Goal: Task Accomplishment & Management: Manage account settings

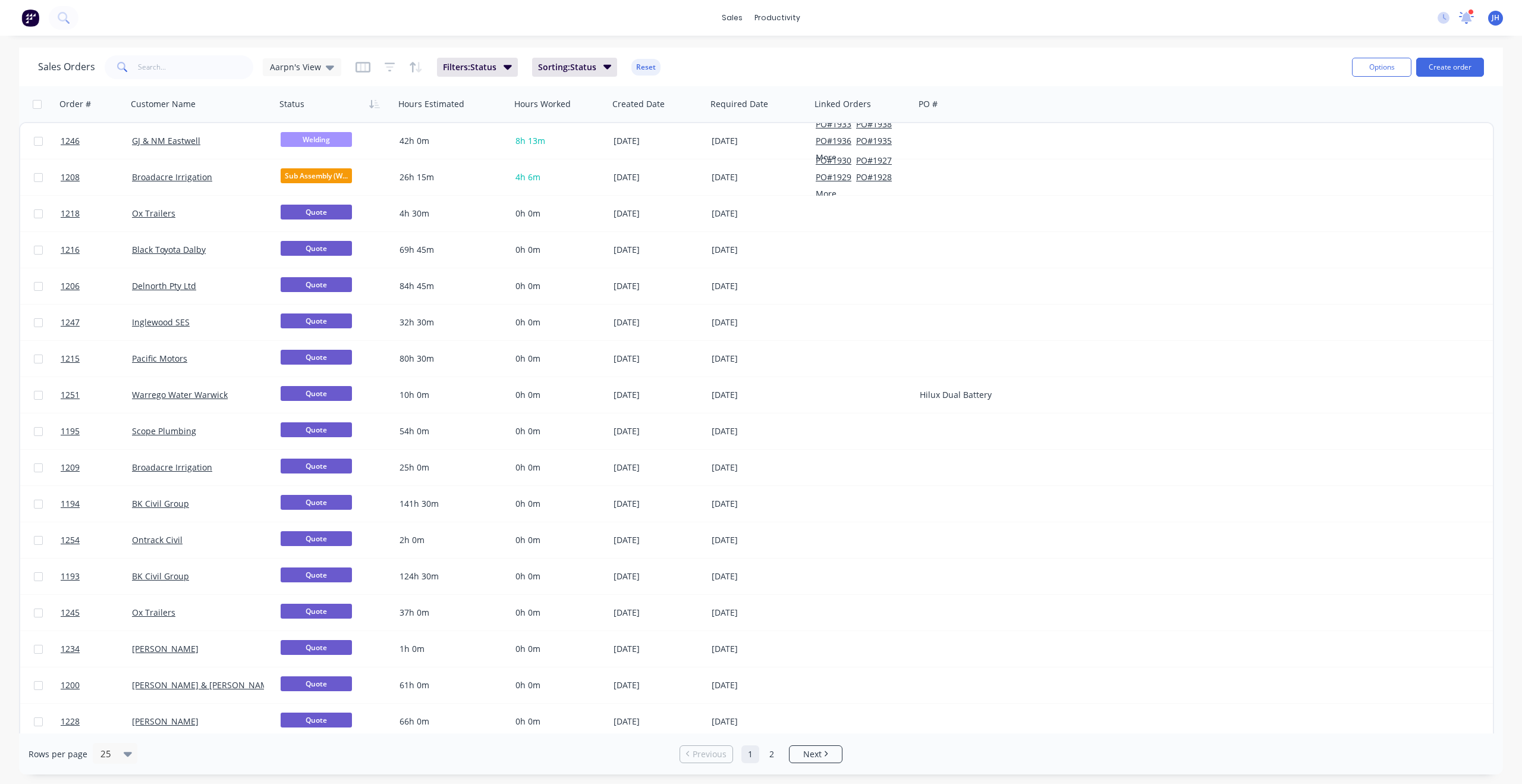
click at [1464, 13] on icon at bounding box center [1466, 18] width 15 height 12
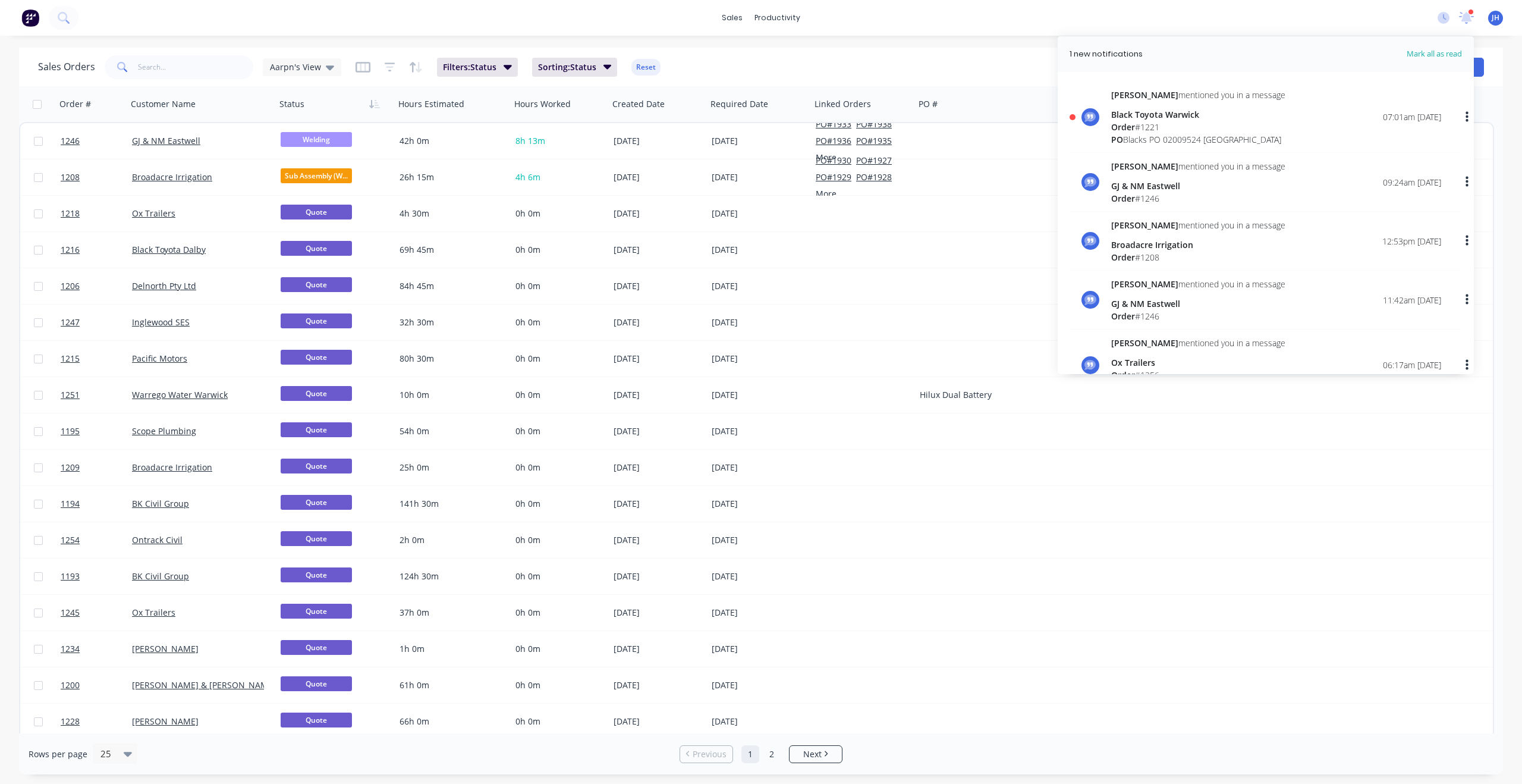
click at [1142, 123] on div "Order # 1221" at bounding box center [1199, 126] width 175 height 12
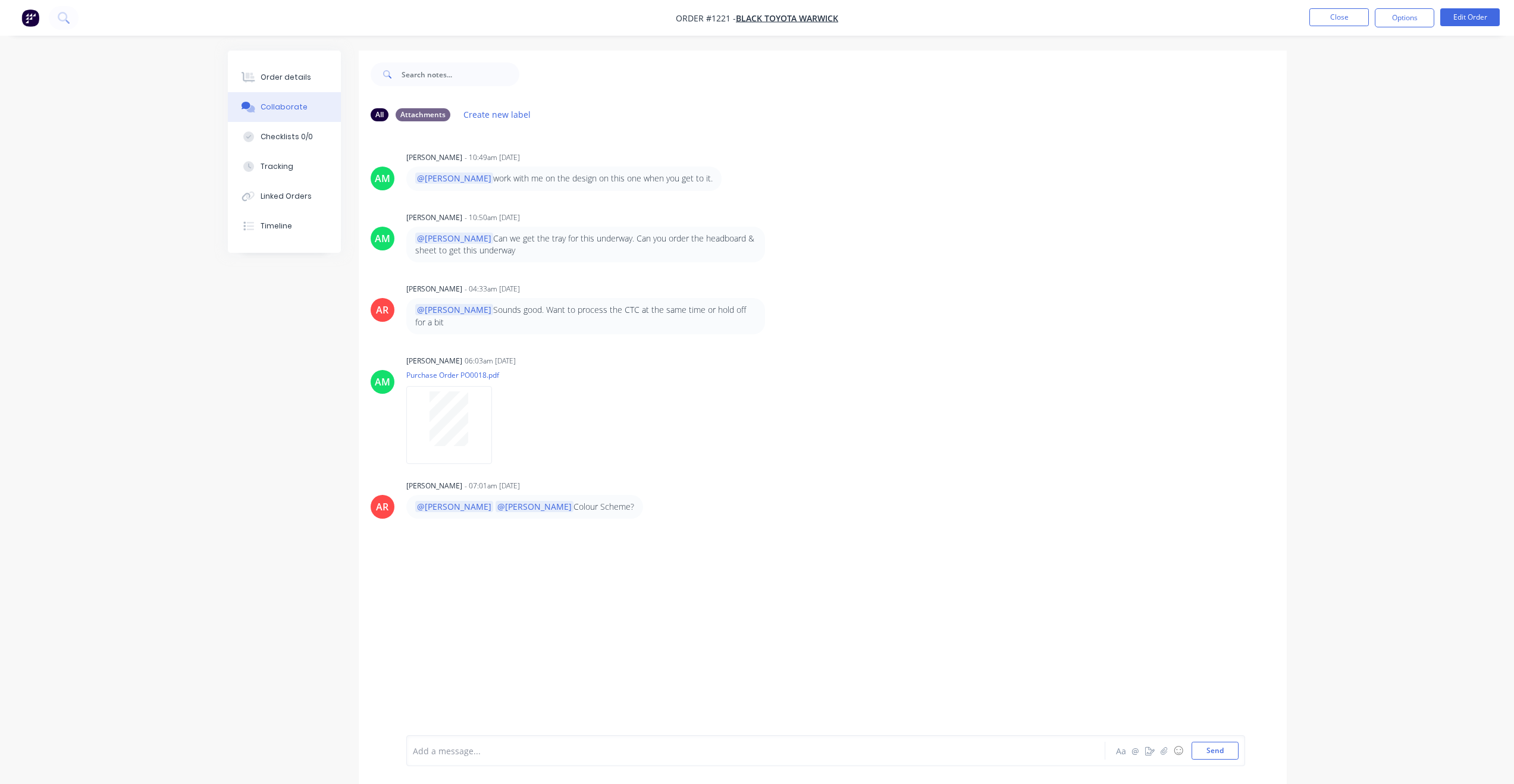
click at [467, 748] on div at bounding box center [722, 750] width 619 height 12
click at [467, 685] on div "[PERSON_NAME] AR [PERSON_NAME] A [PERSON_NAME] CB [PERSON_NAME] [PERSON_NAME] […" at bounding box center [502, 695] width 167 height 86
drag, startPoint x: 676, startPoint y: 765, endPoint x: 378, endPoint y: 746, distance: 298.6
click at [357, 746] on div "All Attachments Create new label AM [PERSON_NAME] - 10:49am [DATE] @[PERSON_NAM…" at bounding box center [758, 426] width 1059 height 751
click at [611, 750] on span "I have sent sign-off drawings for design only" at bounding box center [581, 751] width 177 height 11
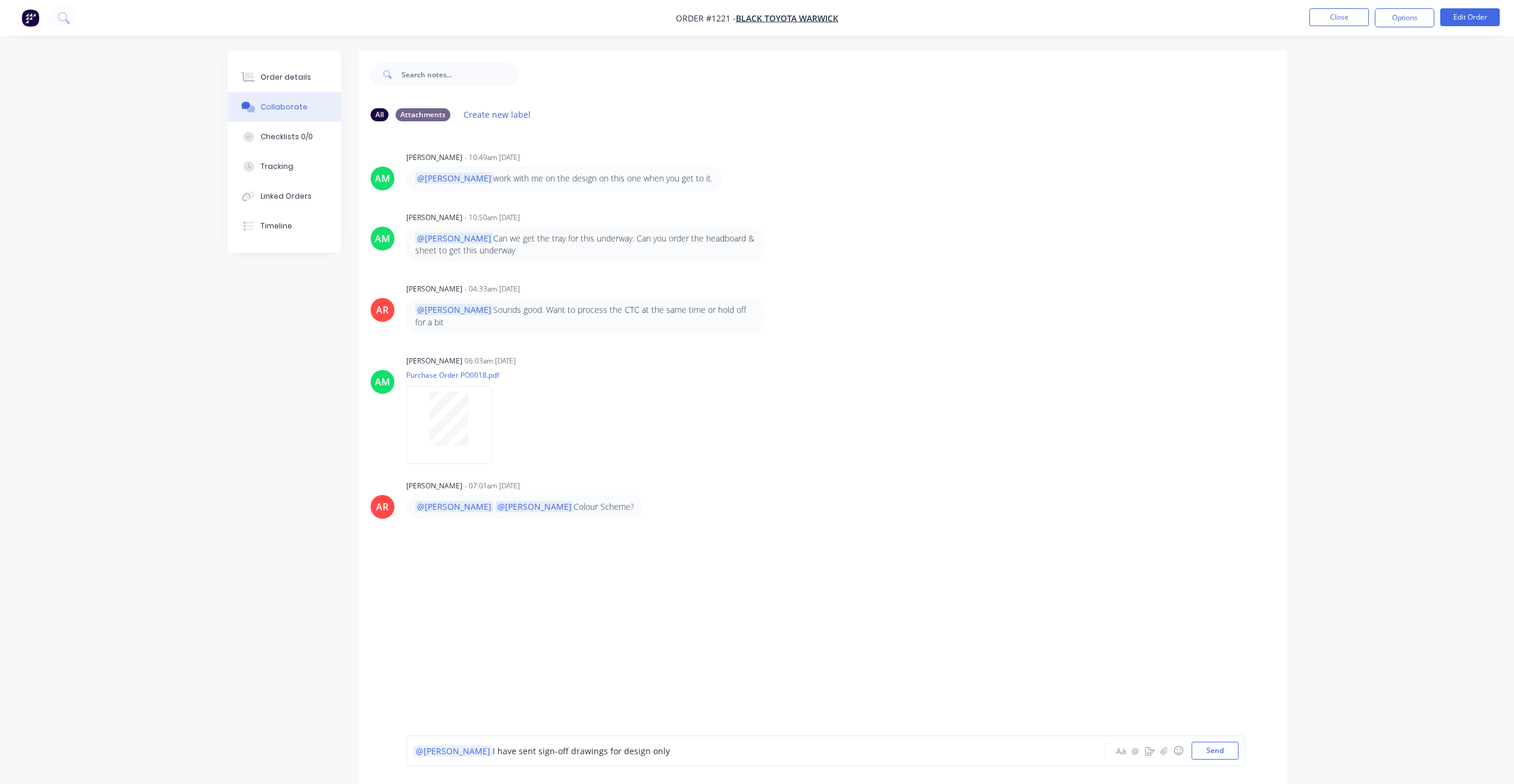
drag, startPoint x: 630, startPoint y: 750, endPoint x: 355, endPoint y: 748, distance: 275.0
click at [355, 748] on div "All Attachments Create new label AM [PERSON_NAME] - 10:49am [DATE] @[PERSON_NAM…" at bounding box center [758, 426] width 1059 height 751
drag, startPoint x: 754, startPoint y: 647, endPoint x: 755, endPoint y: 611, distance: 36.0
click at [754, 643] on div "AM [PERSON_NAME] - 10:49am [DATE] @[PERSON_NAME] work with me on the design on …" at bounding box center [823, 432] width 928 height 604
